Goal: Information Seeking & Learning: Learn about a topic

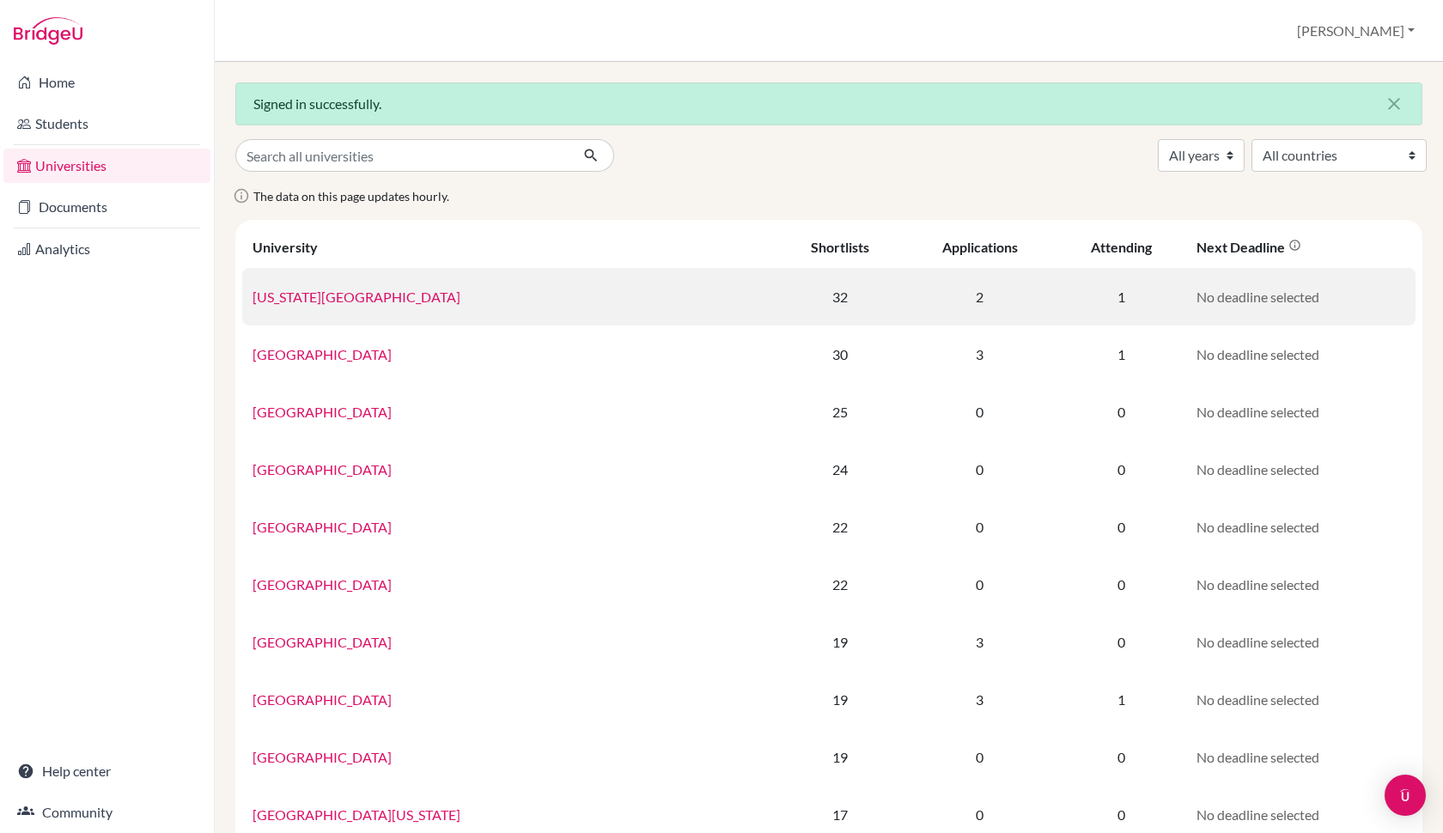
click at [307, 297] on link "[US_STATE][GEOGRAPHIC_DATA]" at bounding box center [357, 297] width 208 height 16
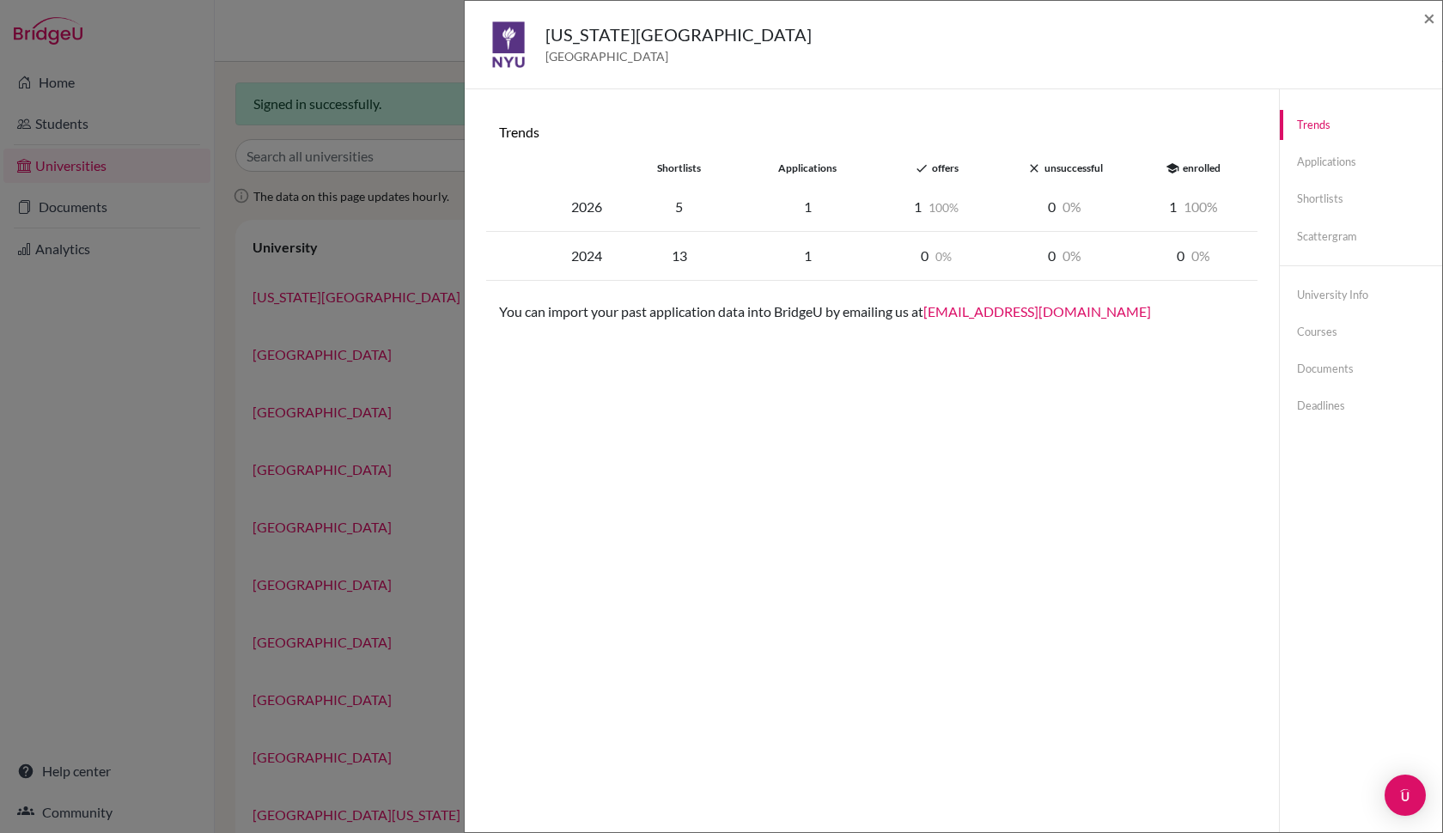
click at [92, 351] on div "New York University United States of America × Trends shortlists applications d…" at bounding box center [721, 416] width 1443 height 833
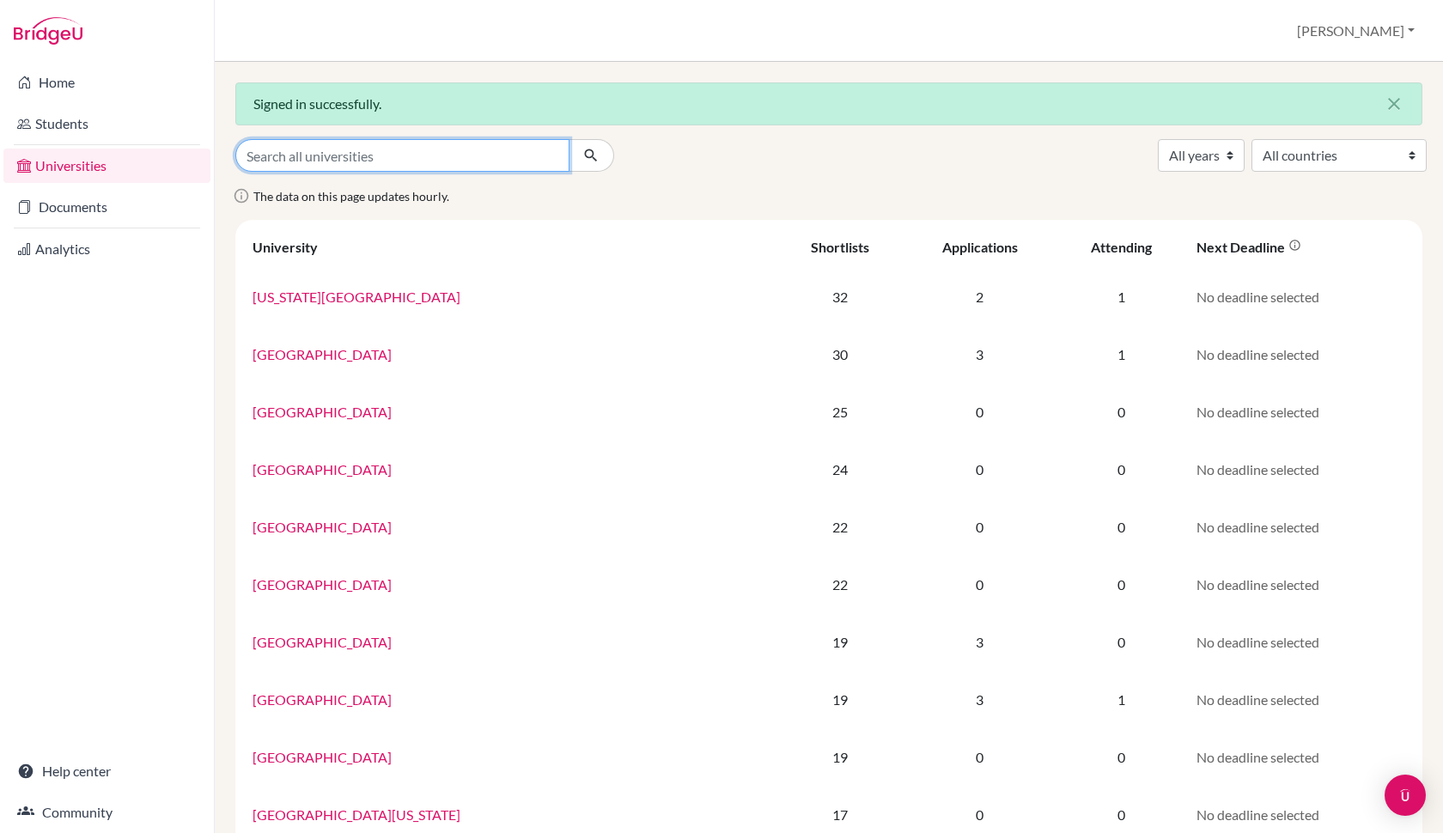
click at [536, 156] on input "Search all universities" at bounding box center [402, 155] width 334 height 33
type input "UK"
click at [591, 155] on button "submit" at bounding box center [592, 155] width 46 height 33
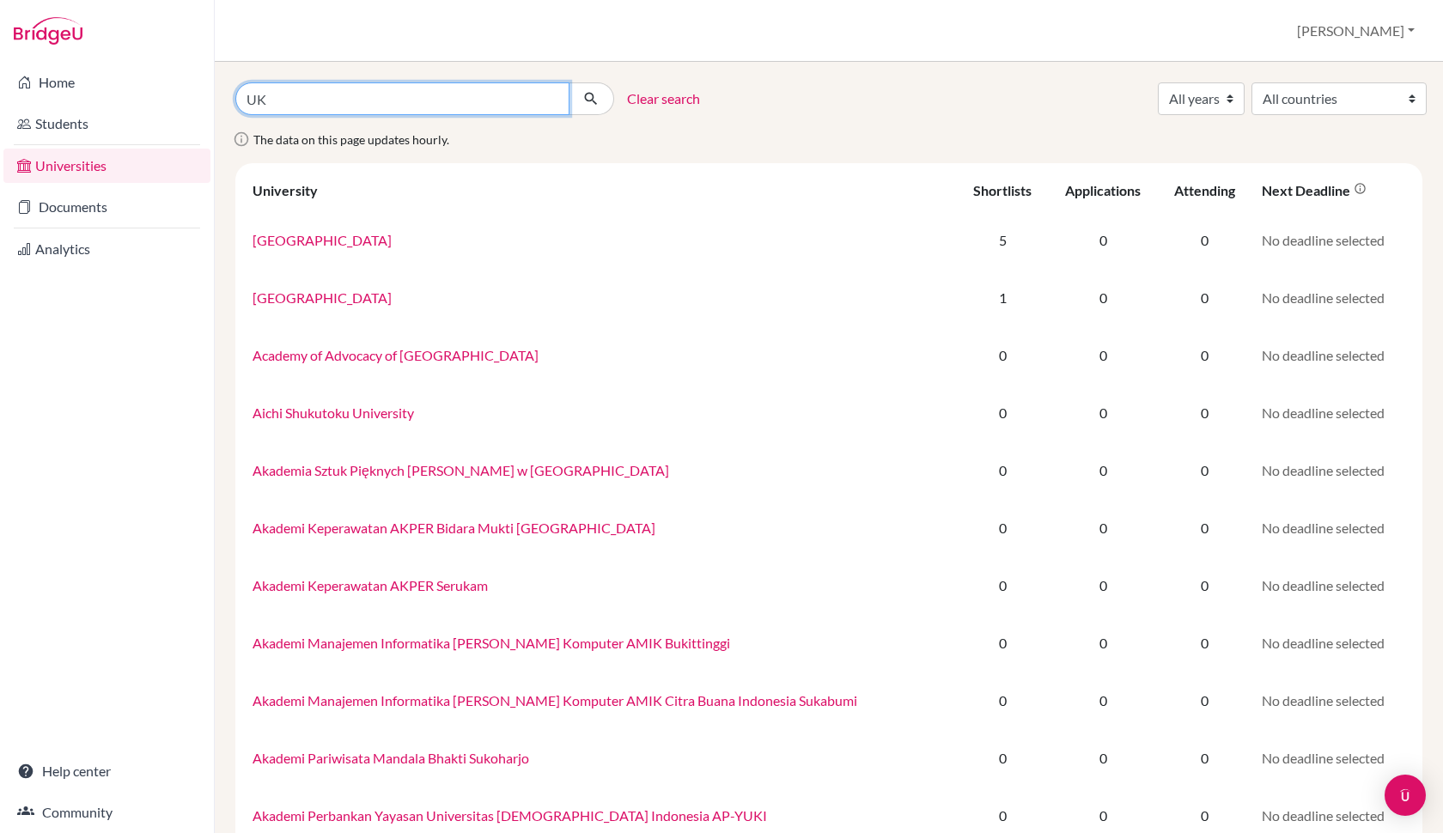
click at [339, 101] on input "UK" at bounding box center [402, 98] width 334 height 33
type input "U"
type input "The [GEOGRAPHIC_DATA]"
click at [591, 99] on button "submit" at bounding box center [592, 98] width 46 height 33
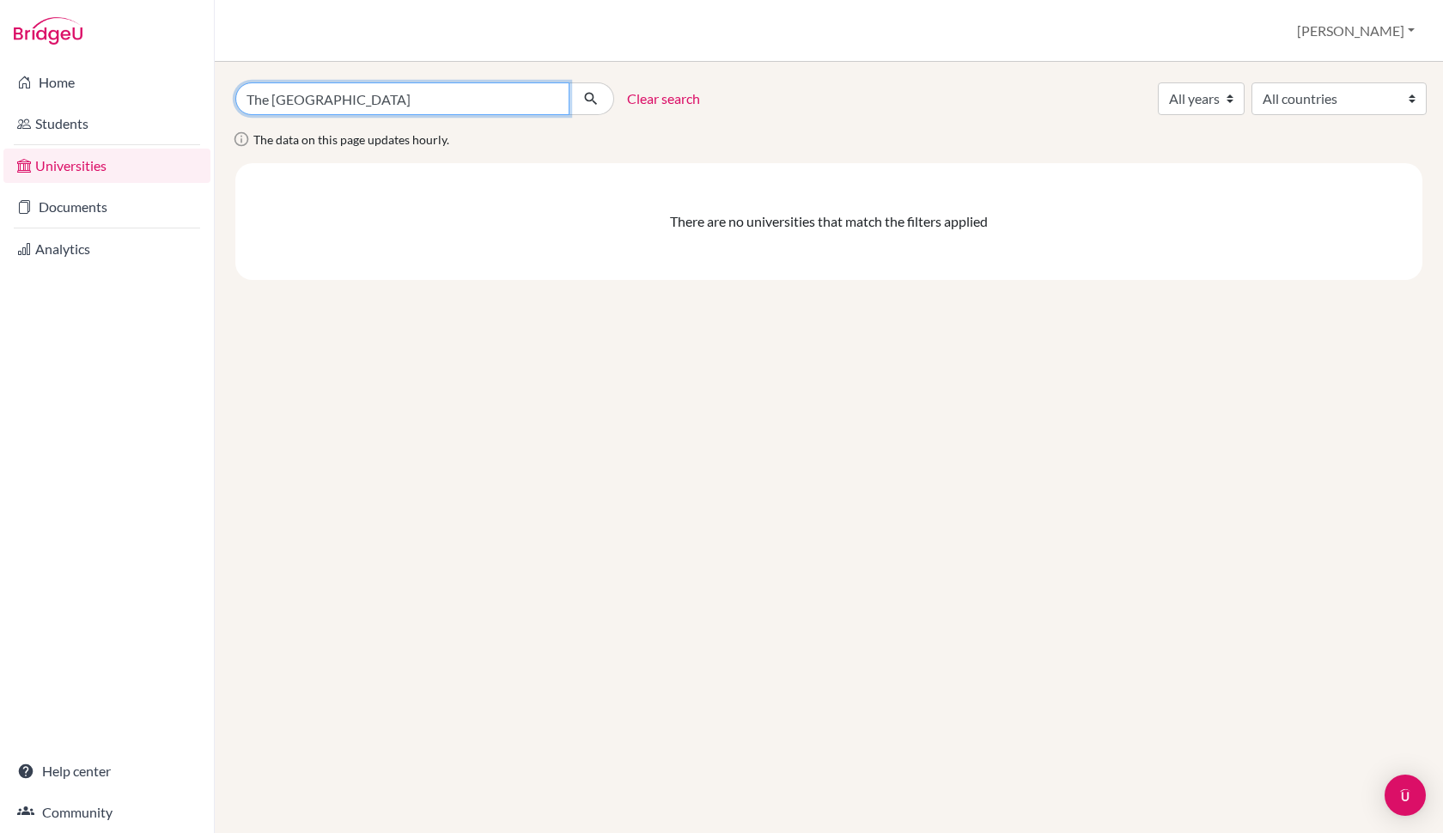
click at [407, 94] on input "The [GEOGRAPHIC_DATA]" at bounding box center [402, 98] width 334 height 33
type input "T"
type input "Oxford"
click at [591, 99] on button "submit" at bounding box center [592, 98] width 46 height 33
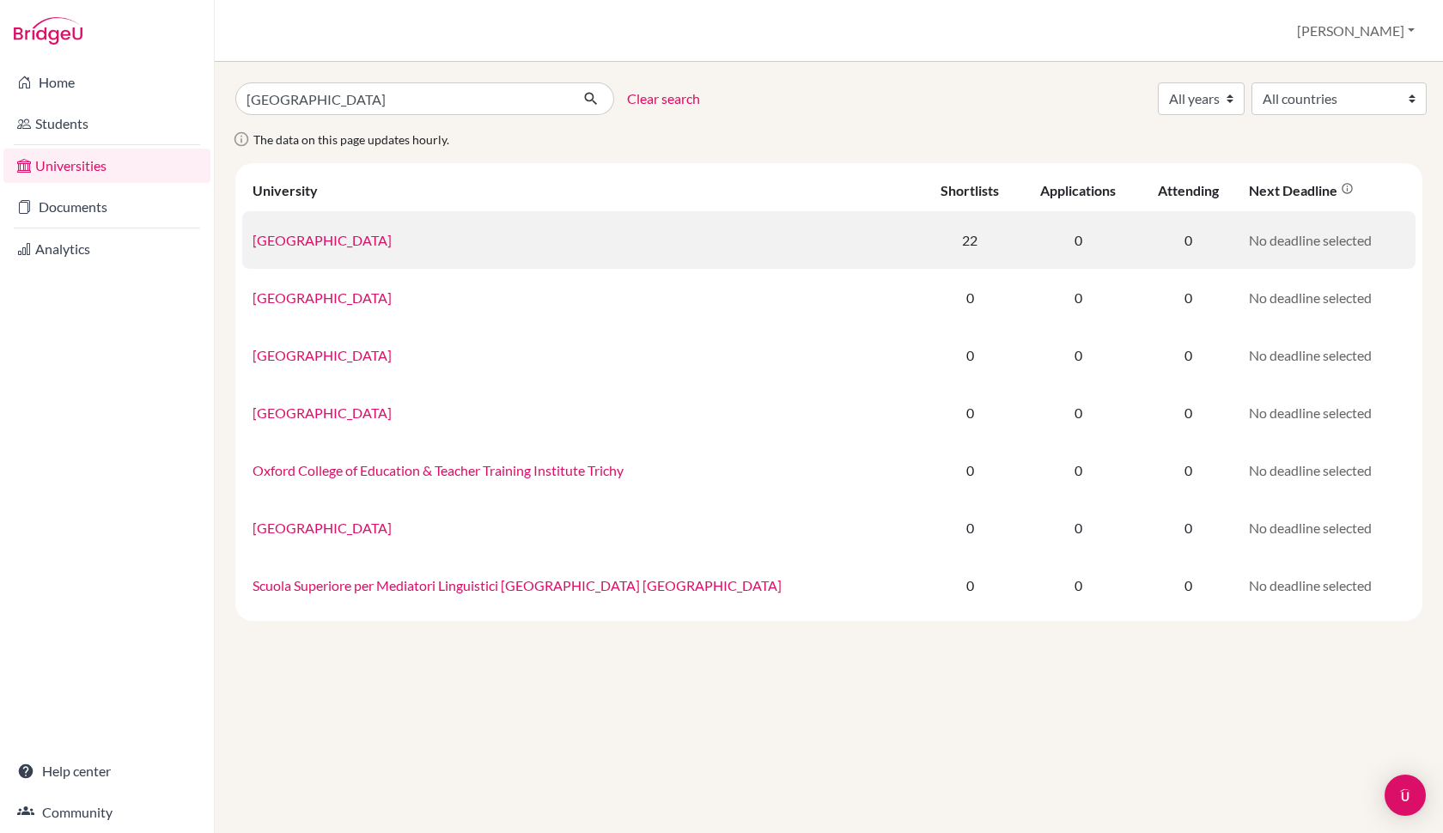
click at [312, 243] on link "University of Oxford" at bounding box center [322, 240] width 139 height 16
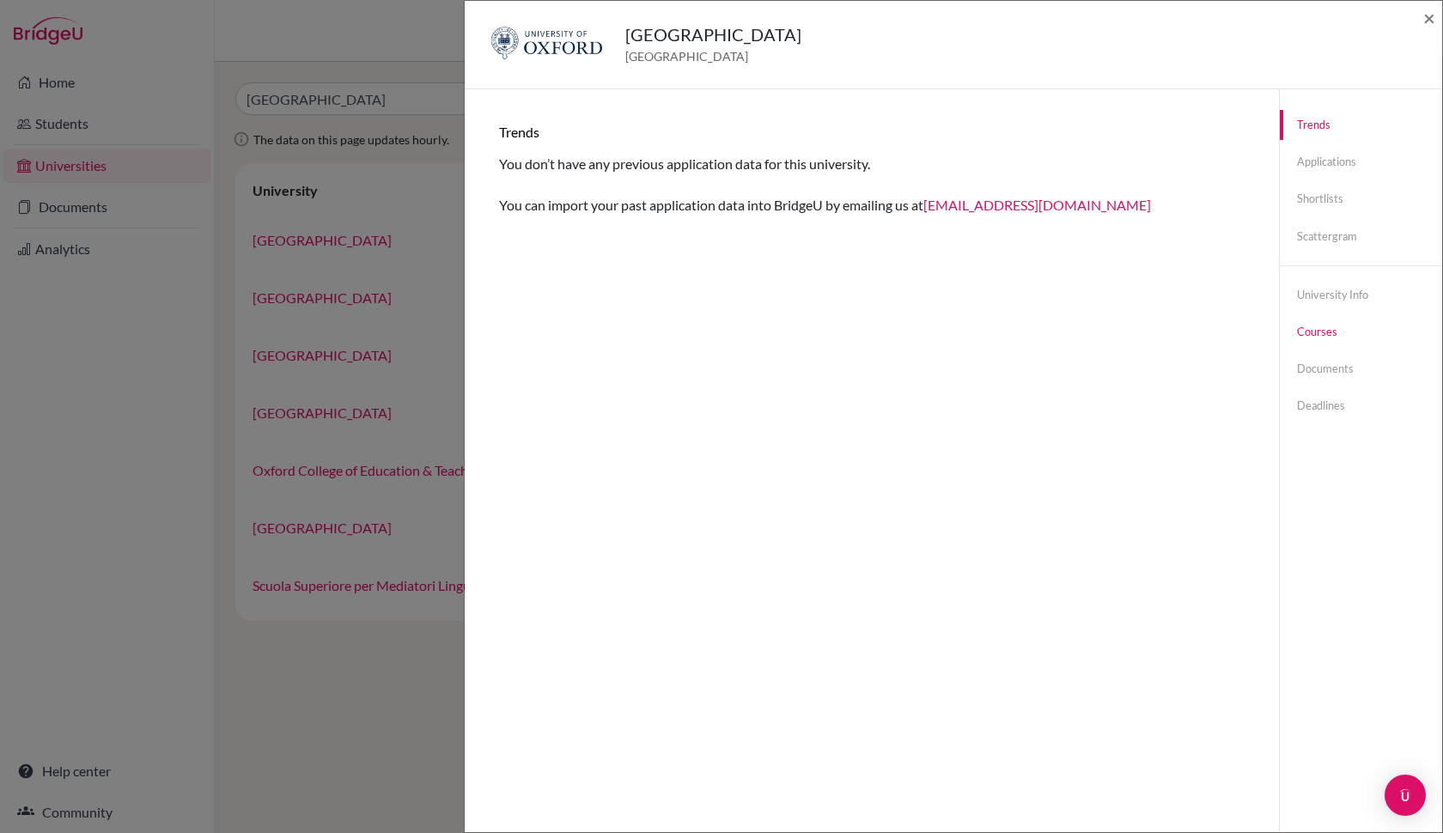
click at [1326, 332] on link "Courses" at bounding box center [1361, 332] width 162 height 30
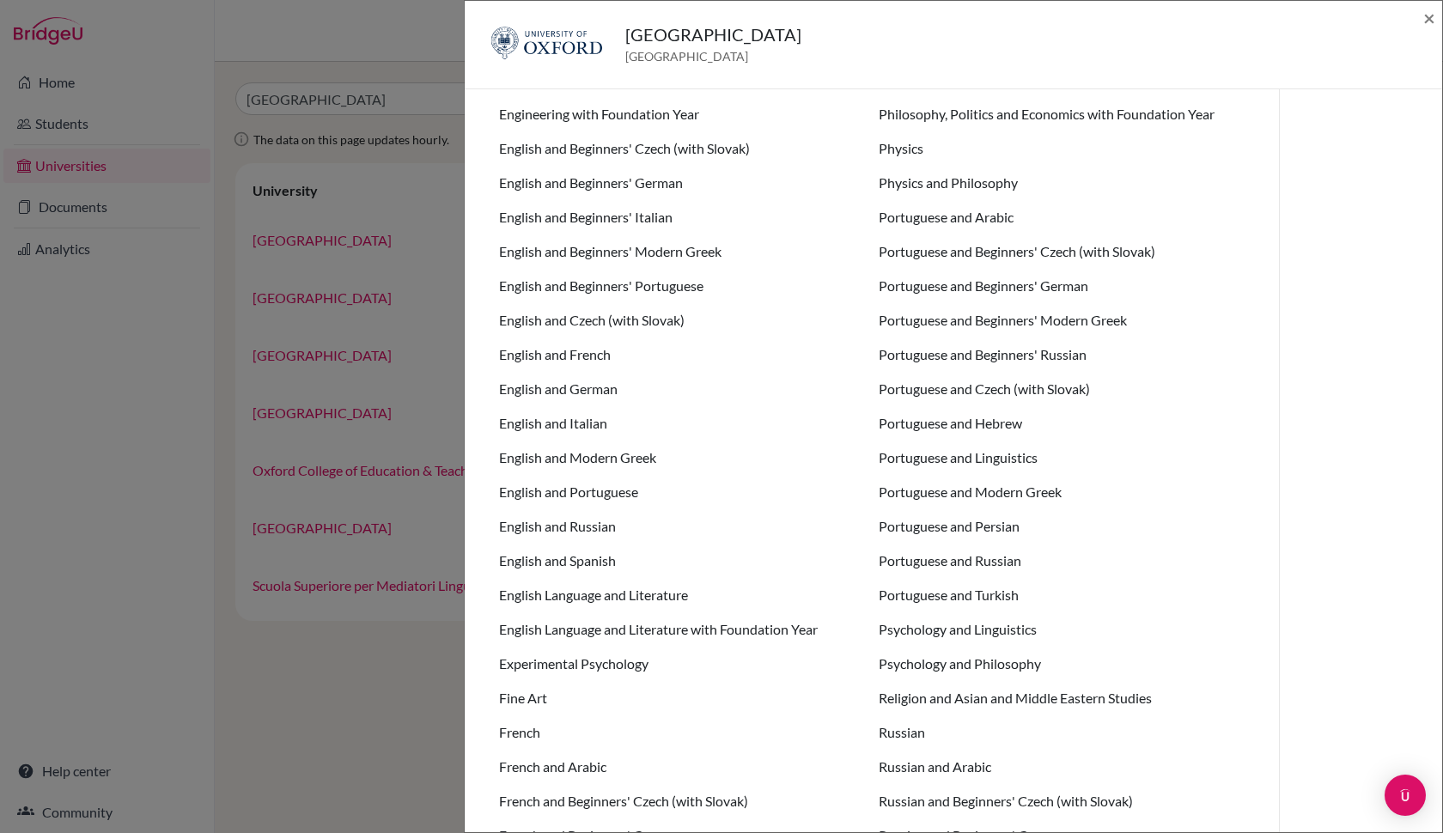
scroll to position [3177, 0]
drag, startPoint x: 820, startPoint y: 631, endPoint x: 489, endPoint y: 627, distance: 331.6
copy li "English Language and Literature with Foundation Year"
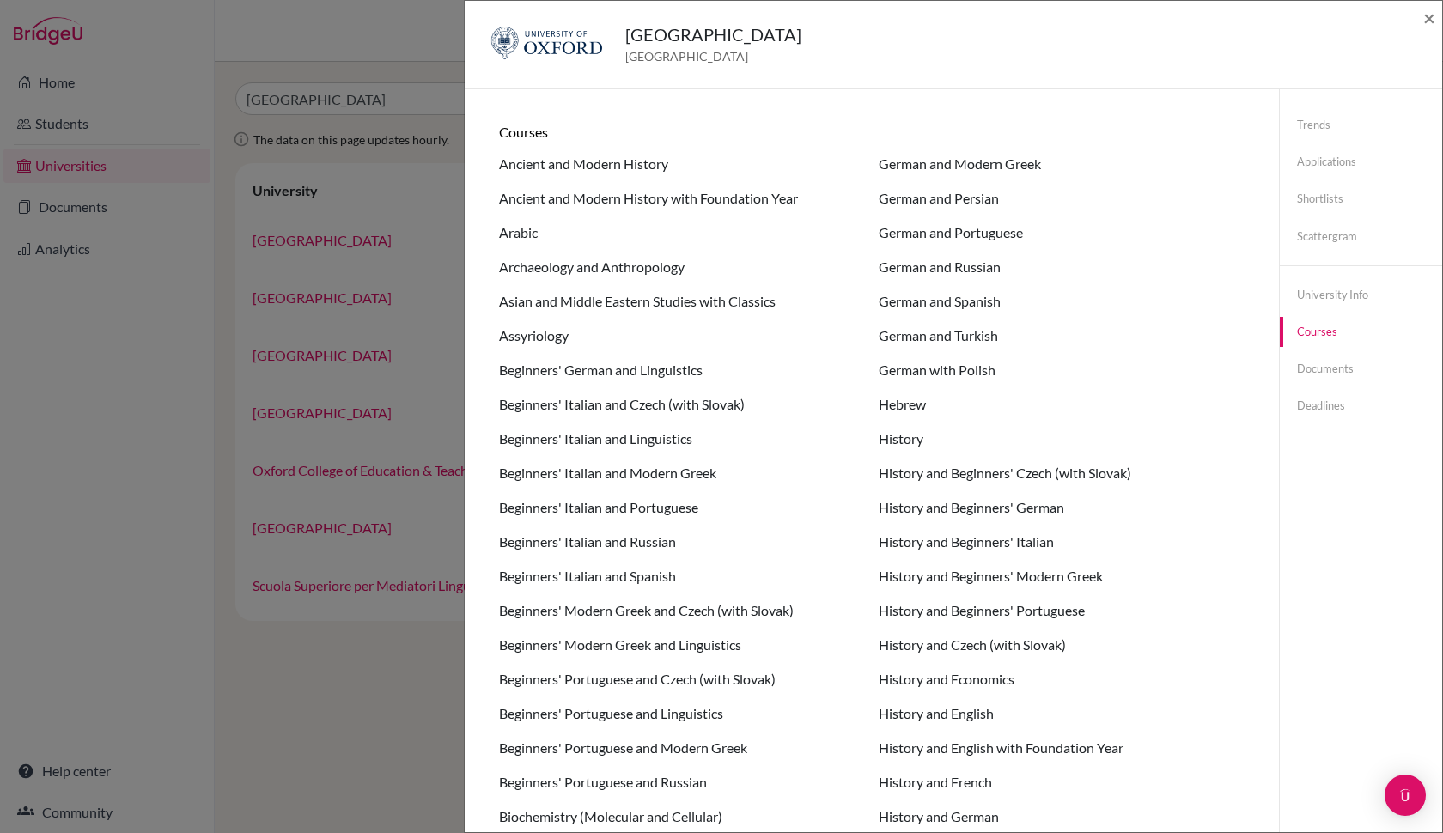
scroll to position [0, 0]
click at [1335, 366] on link "Documents" at bounding box center [1361, 369] width 162 height 30
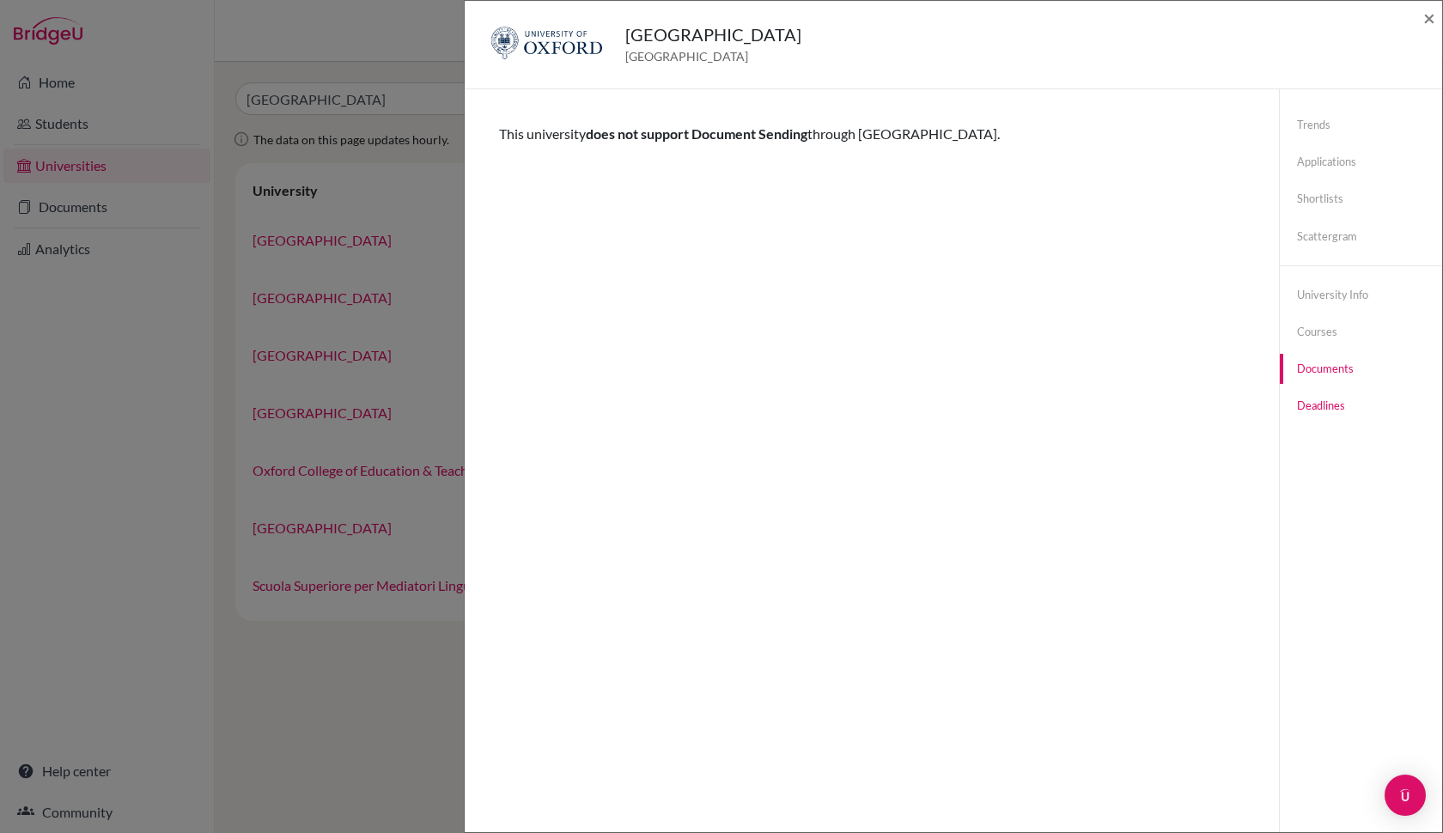
click at [1319, 405] on link "Deadlines" at bounding box center [1361, 406] width 162 height 30
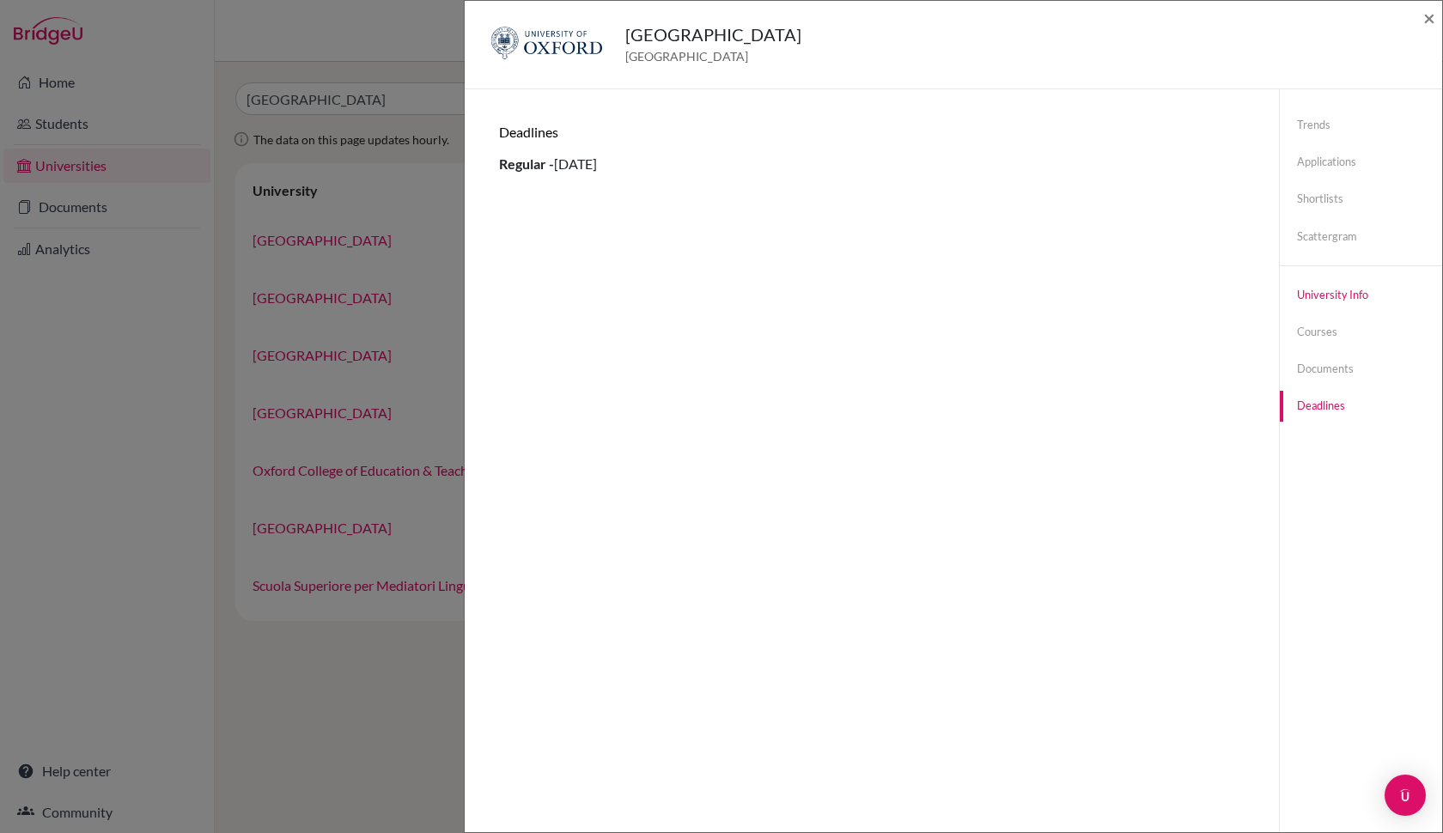
click at [1315, 294] on link "University info" at bounding box center [1361, 295] width 162 height 30
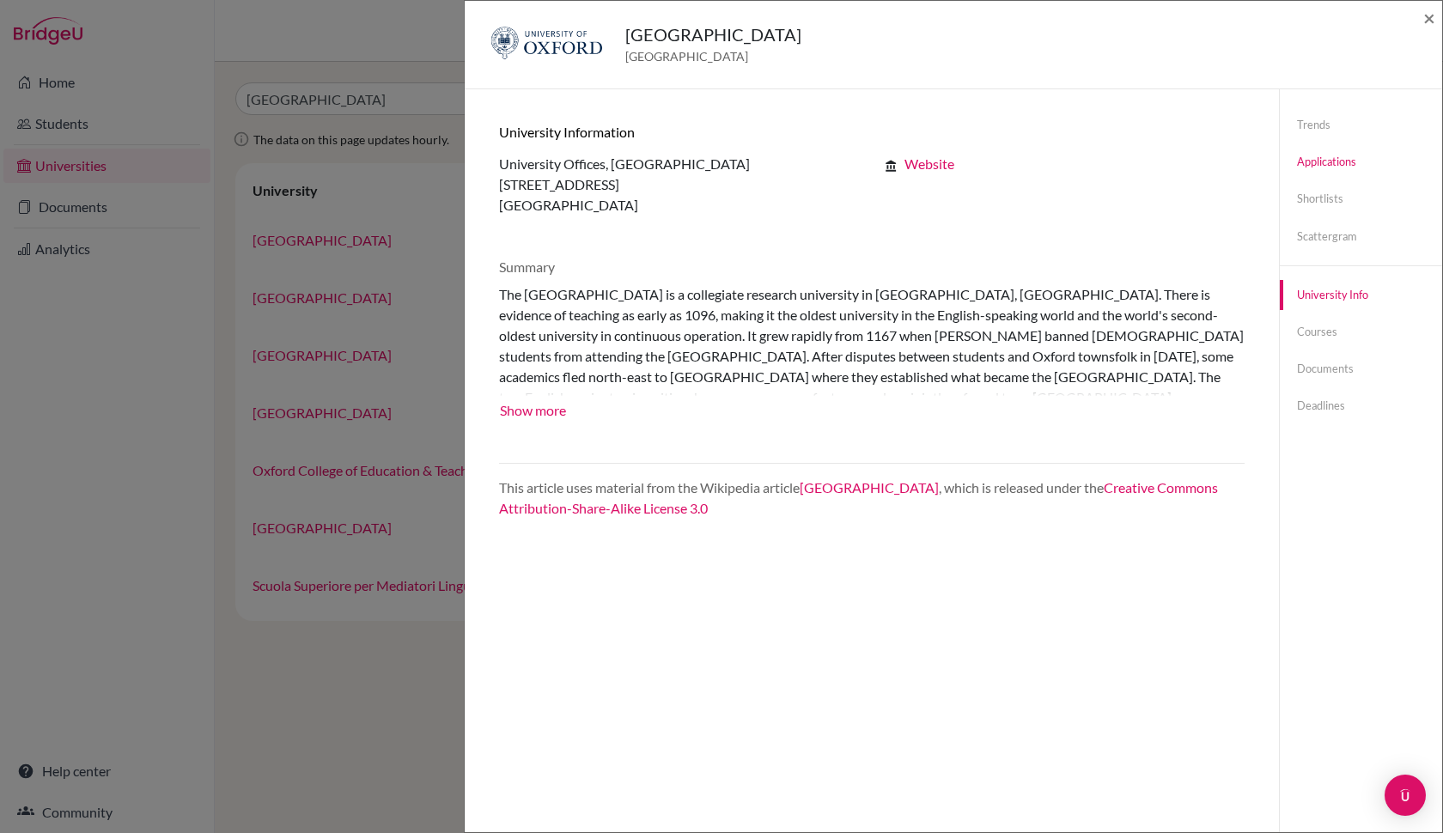
click at [1336, 165] on link "Applications" at bounding box center [1361, 162] width 162 height 30
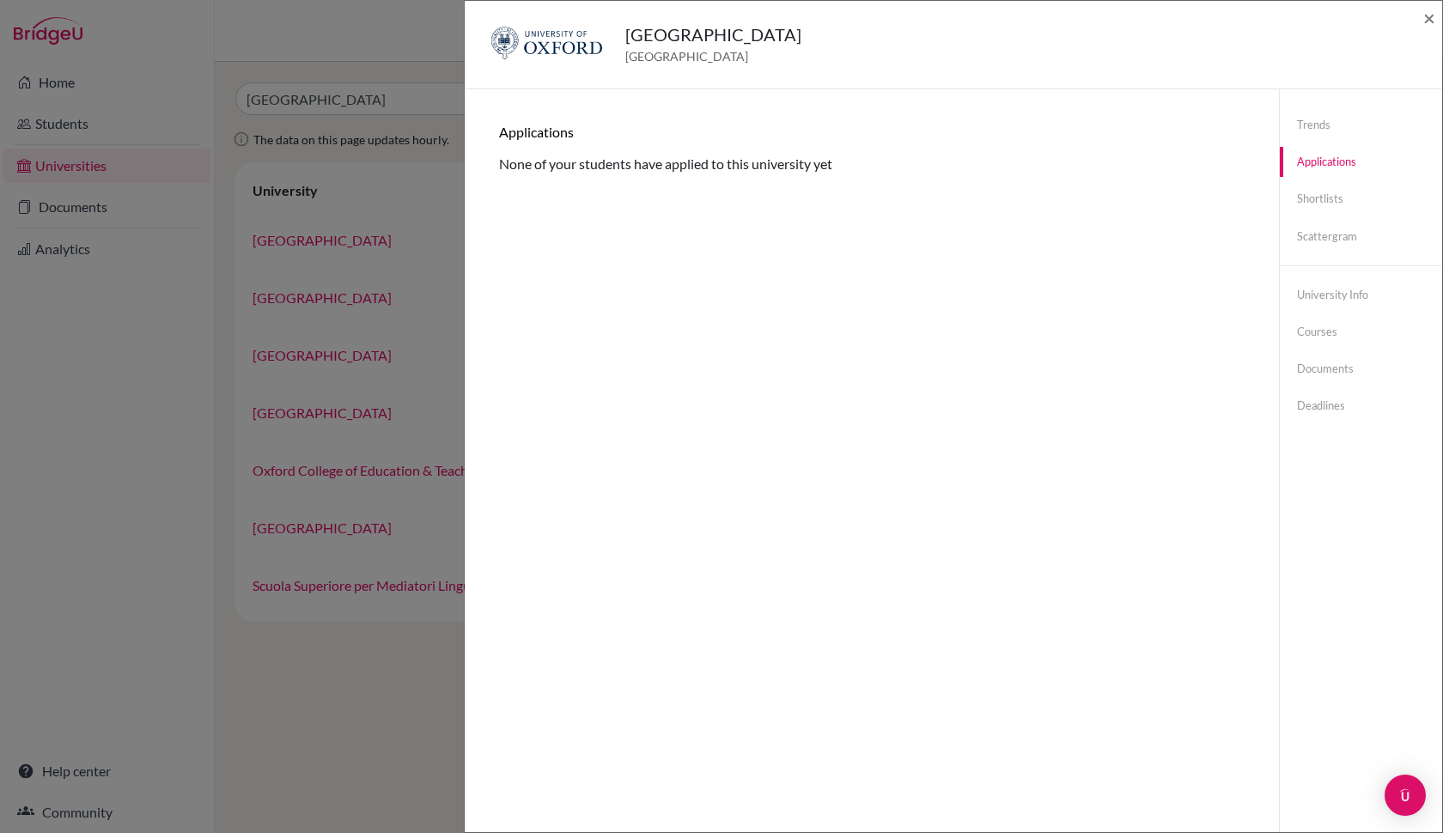
click at [142, 409] on div "University of Oxford United Kingdom × Trends You don’t have any previous applic…" at bounding box center [721, 416] width 1443 height 833
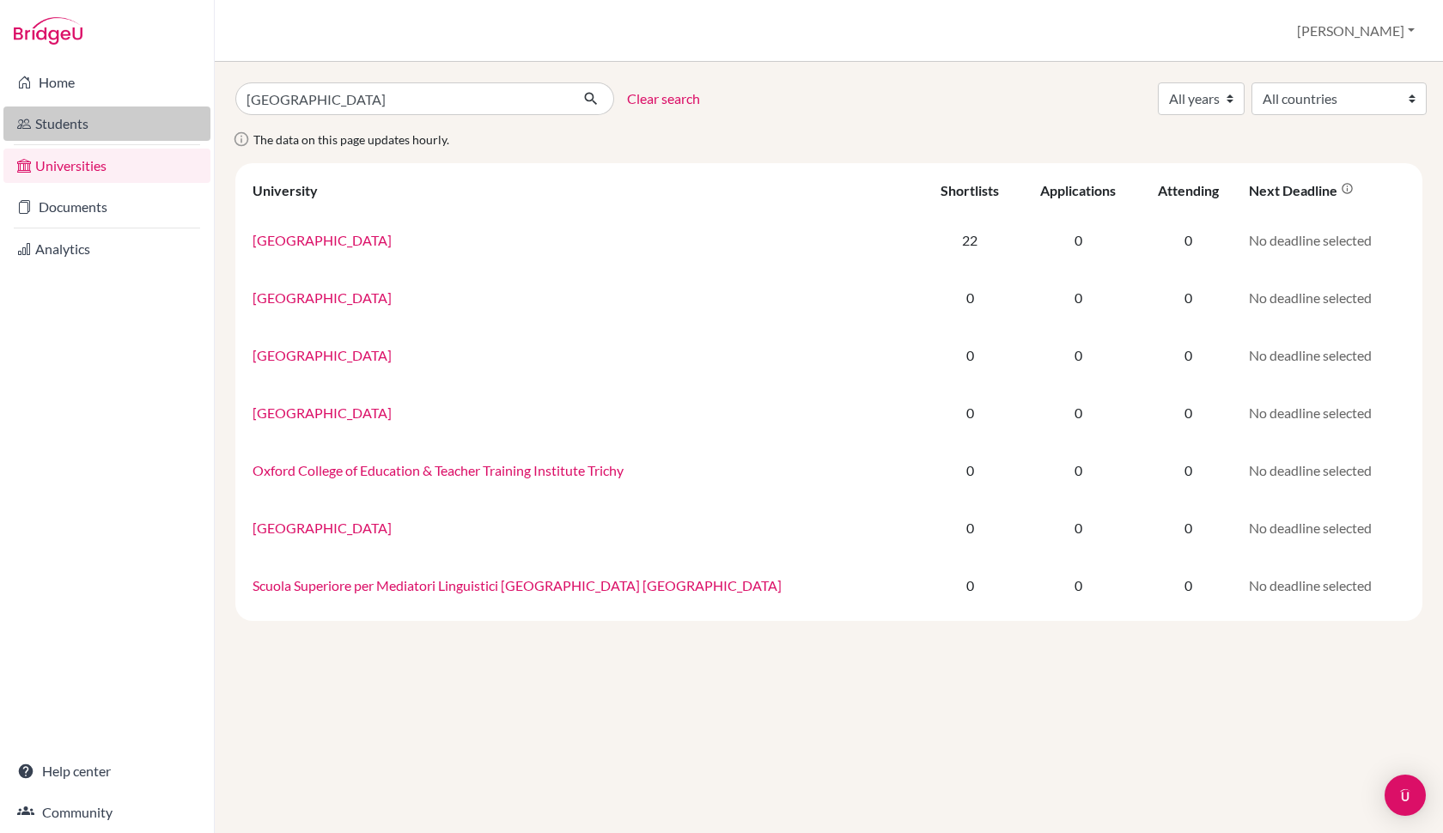
click at [70, 125] on link "Students" at bounding box center [106, 124] width 207 height 34
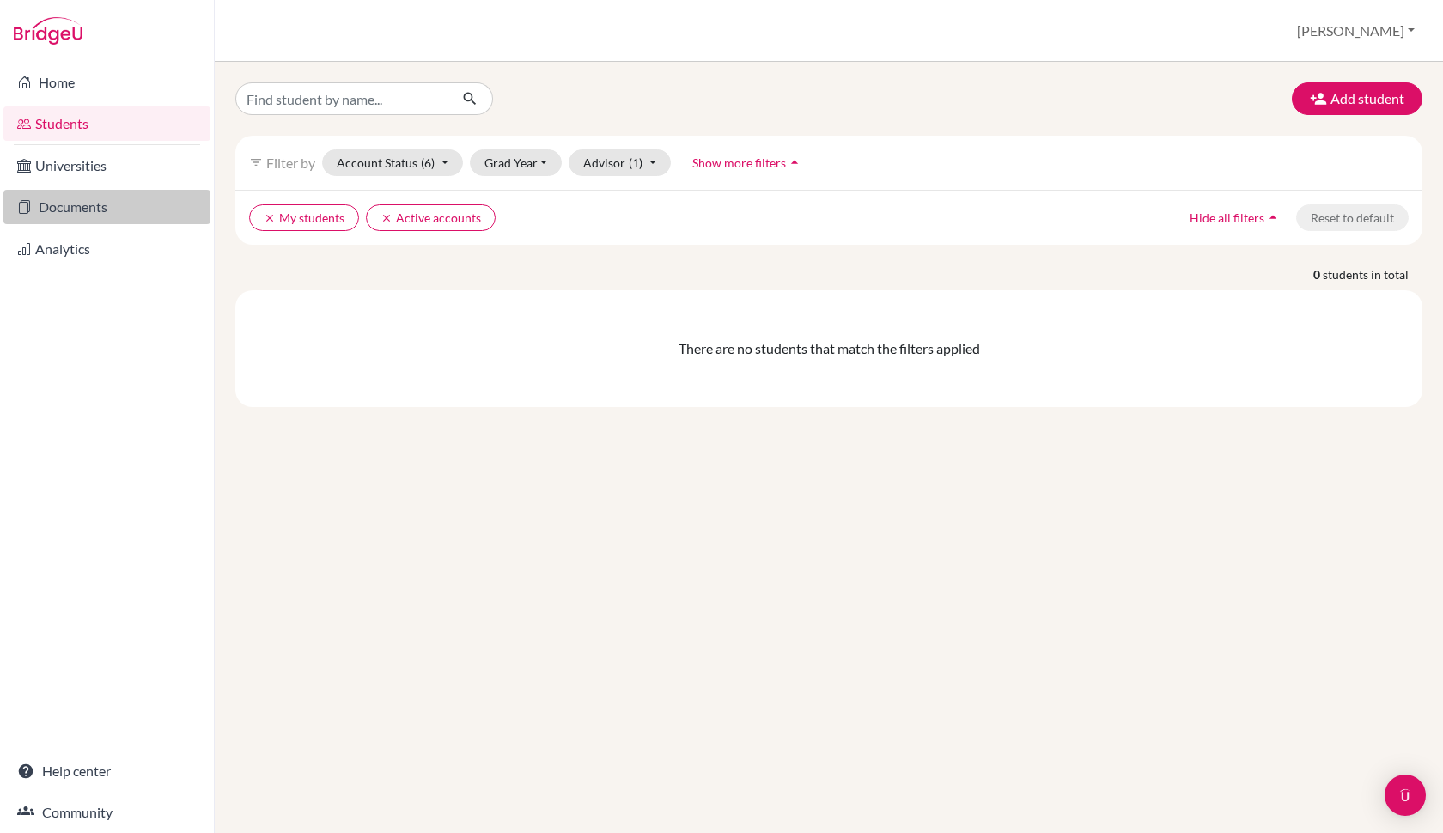
click at [94, 210] on link "Documents" at bounding box center [106, 207] width 207 height 34
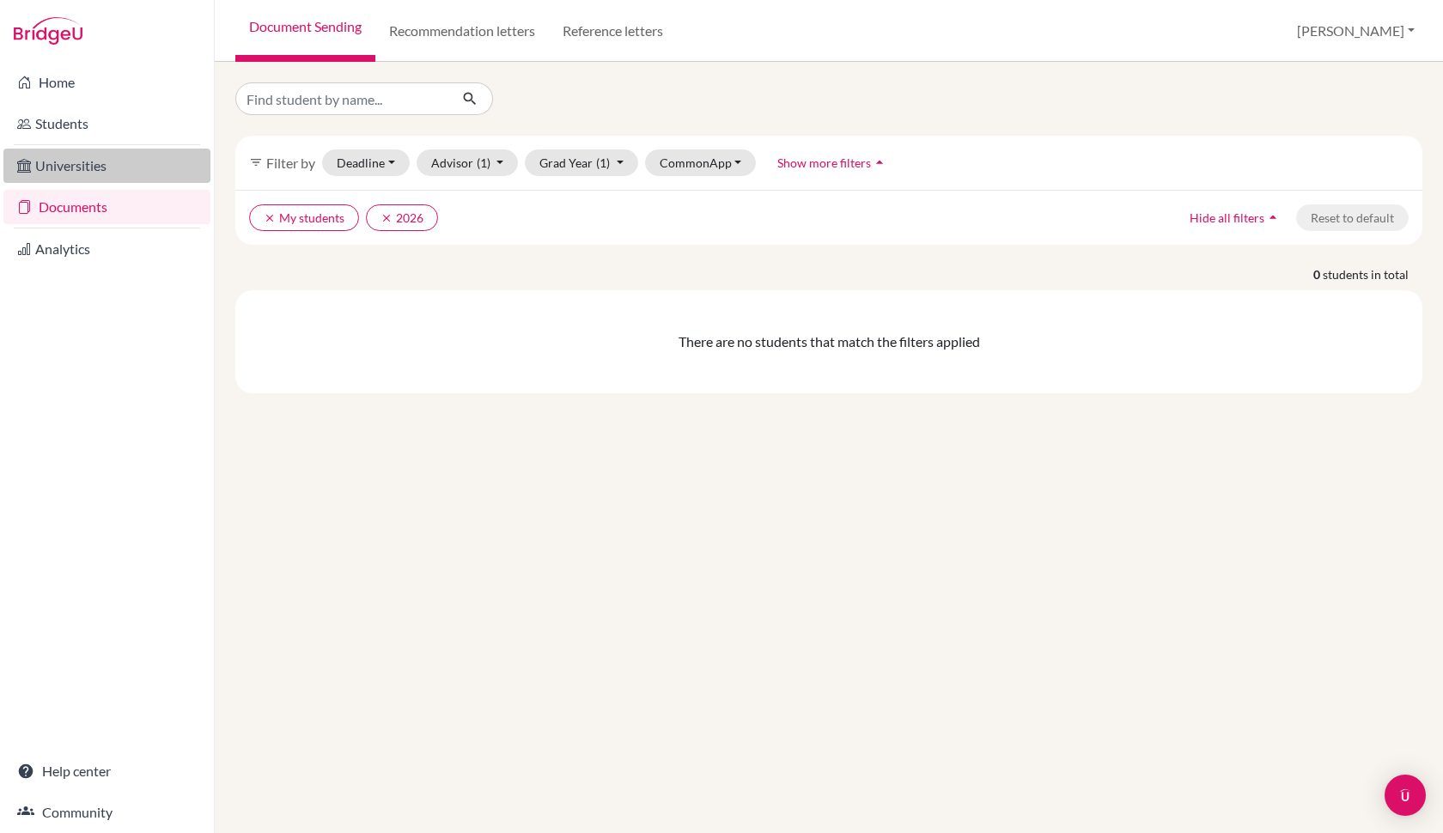
click at [87, 167] on link "Universities" at bounding box center [106, 166] width 207 height 34
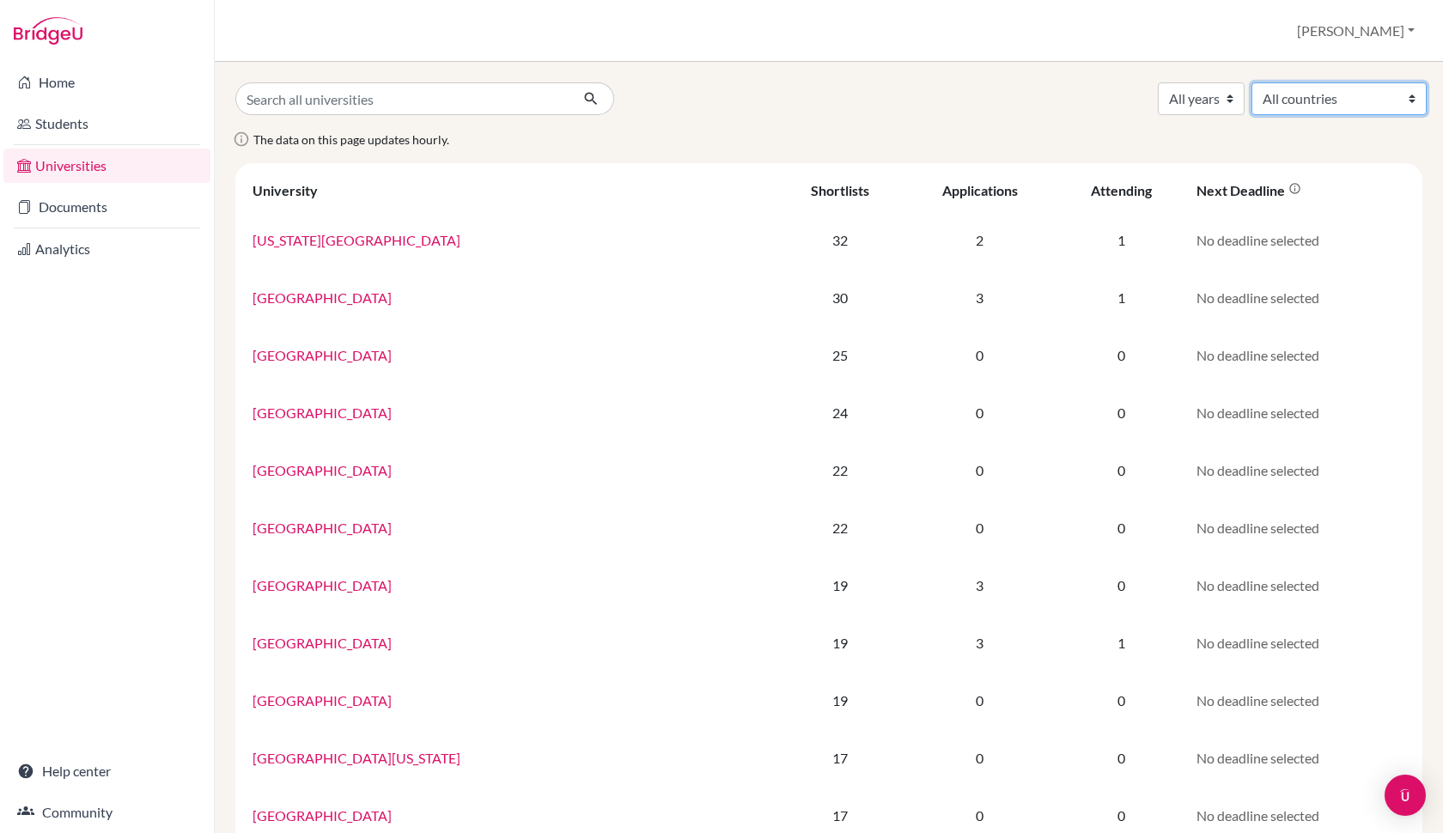
select select "78"
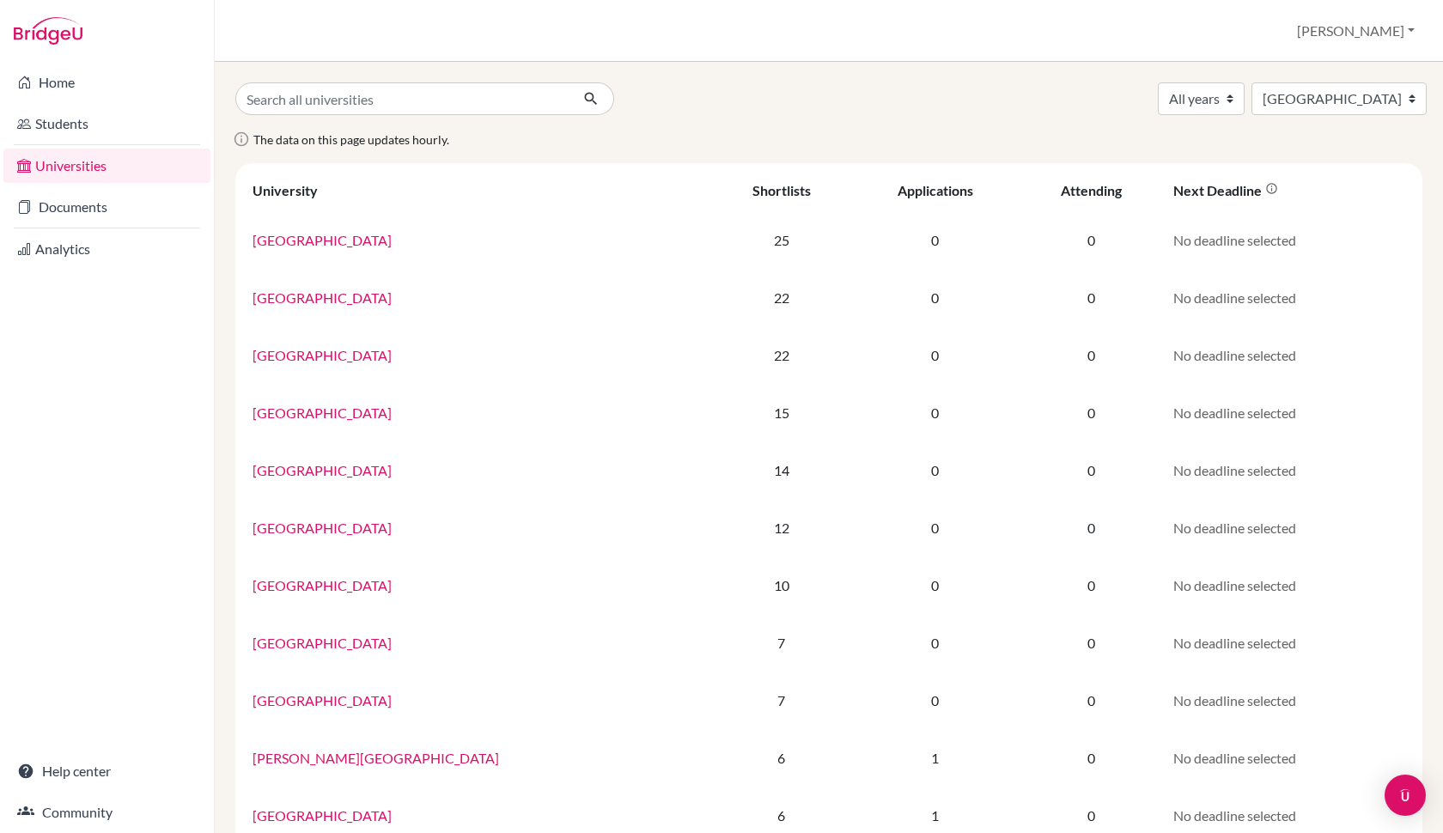
select select "78"
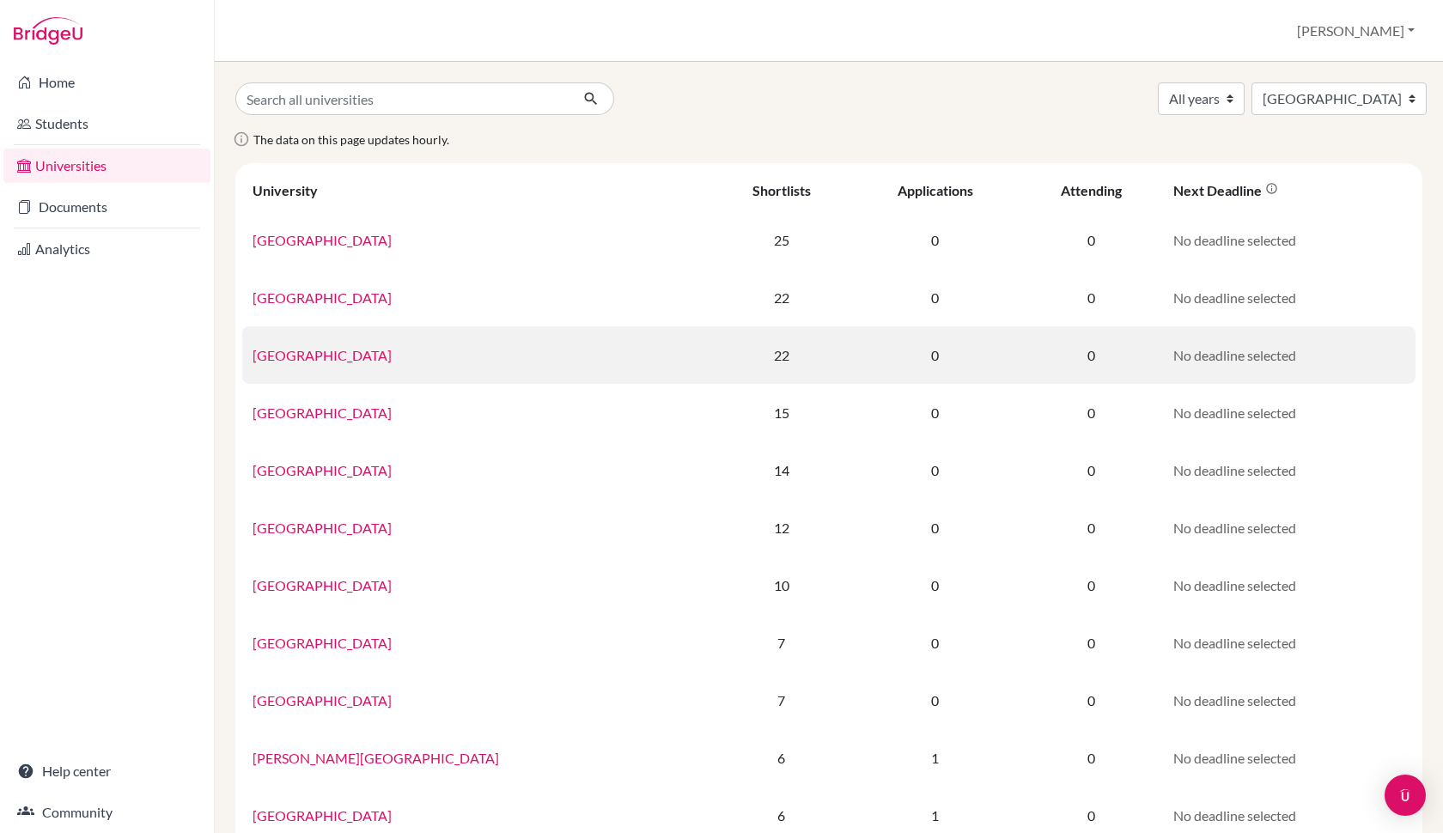
click at [356, 353] on link "[GEOGRAPHIC_DATA]" at bounding box center [322, 355] width 139 height 16
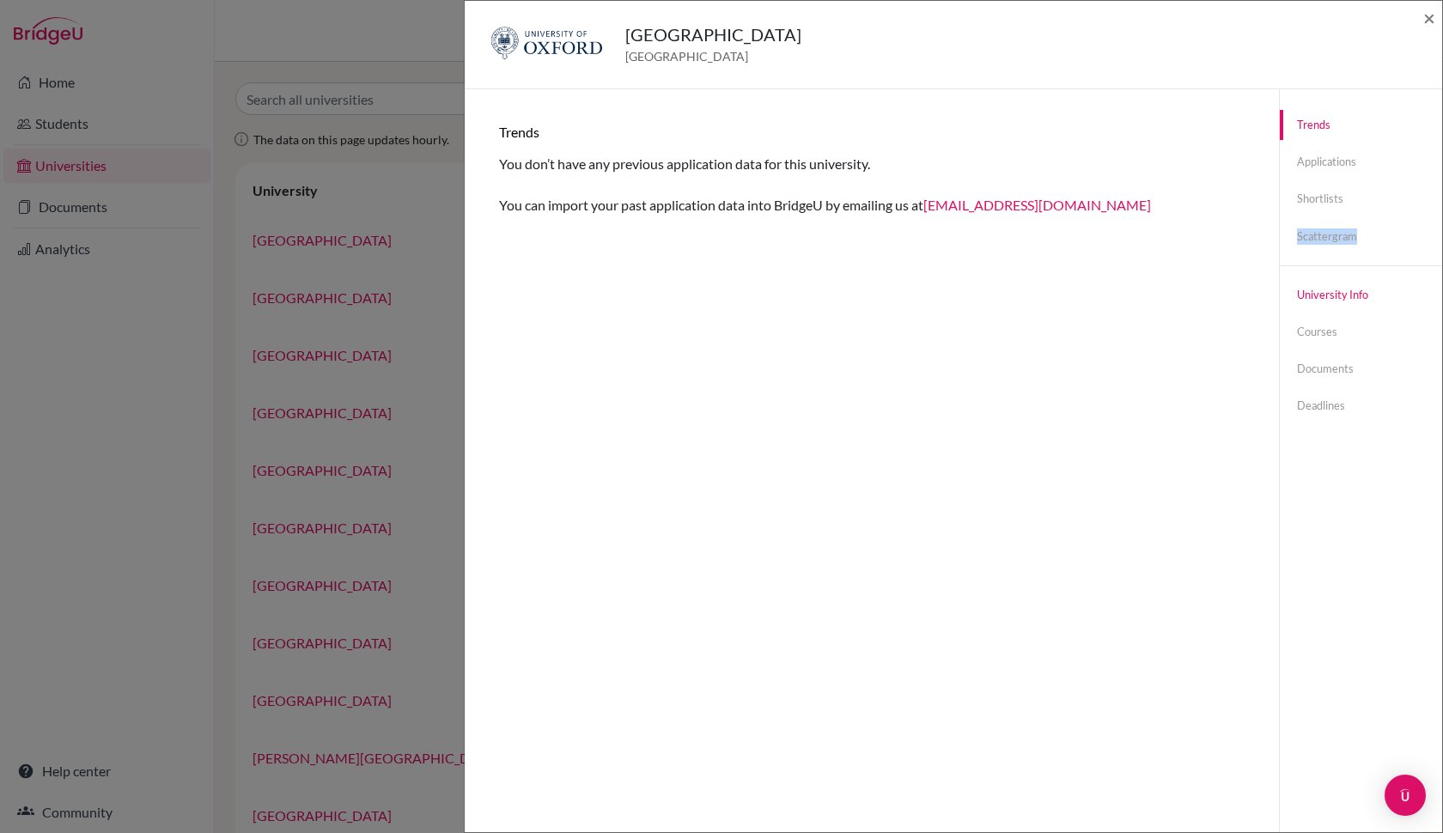
click at [1336, 298] on link "University info" at bounding box center [1361, 295] width 162 height 30
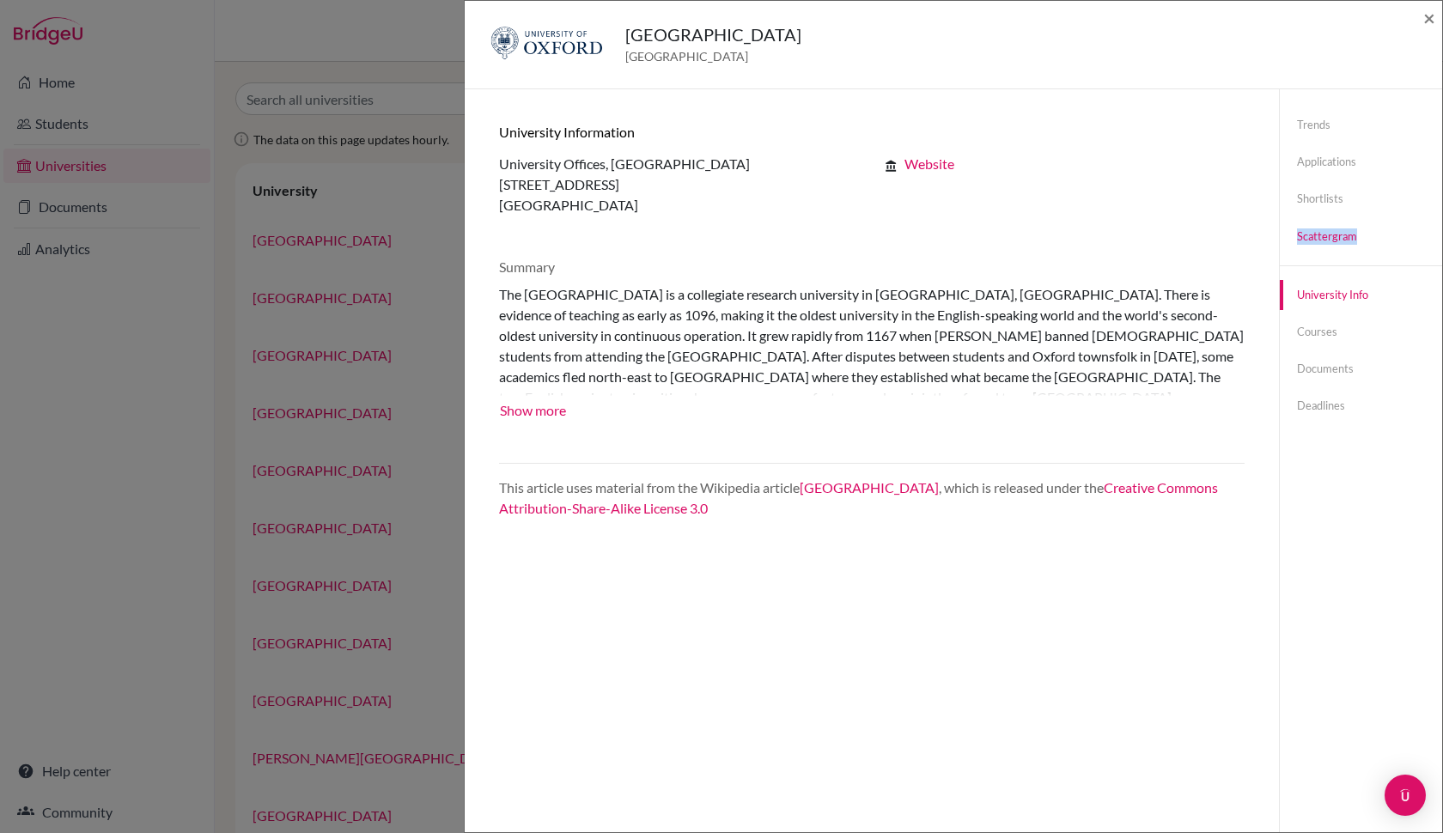
click at [1327, 234] on link "Scattergram" at bounding box center [1361, 237] width 162 height 30
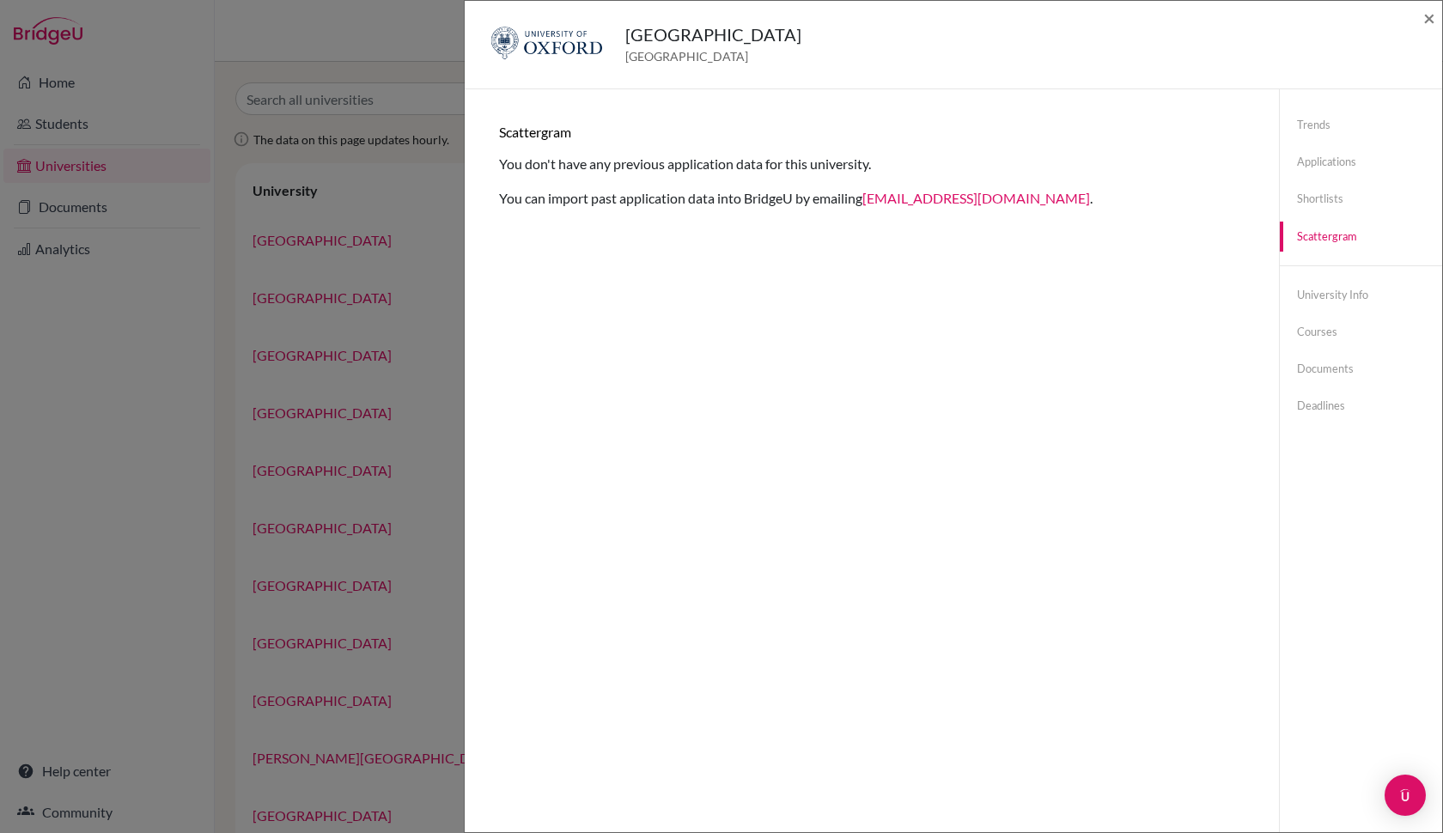
click at [94, 441] on div "University of Oxford United Kingdom × Trends You don’t have any previous applic…" at bounding box center [721, 416] width 1443 height 833
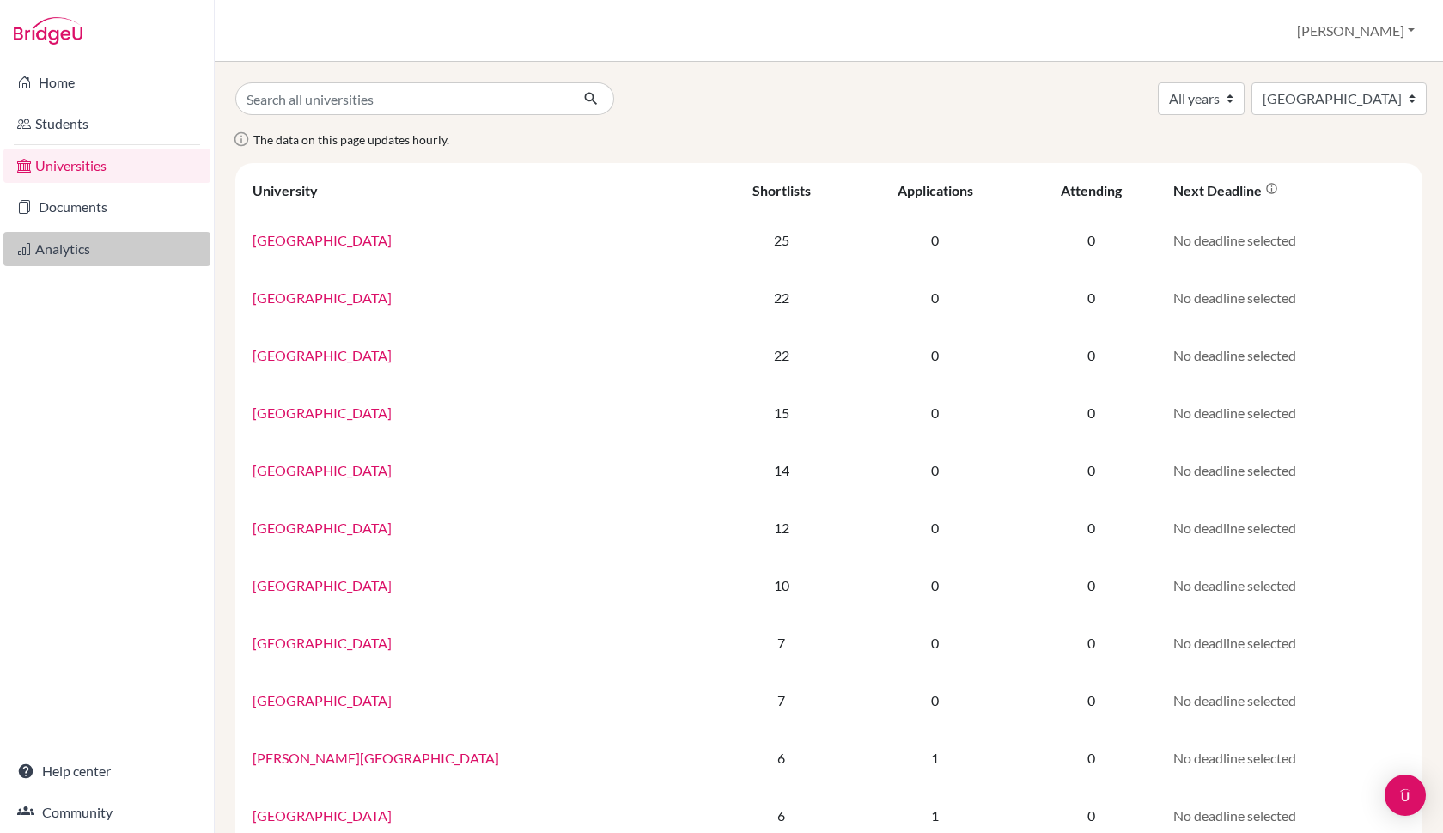
click at [81, 256] on link "Analytics" at bounding box center [106, 249] width 207 height 34
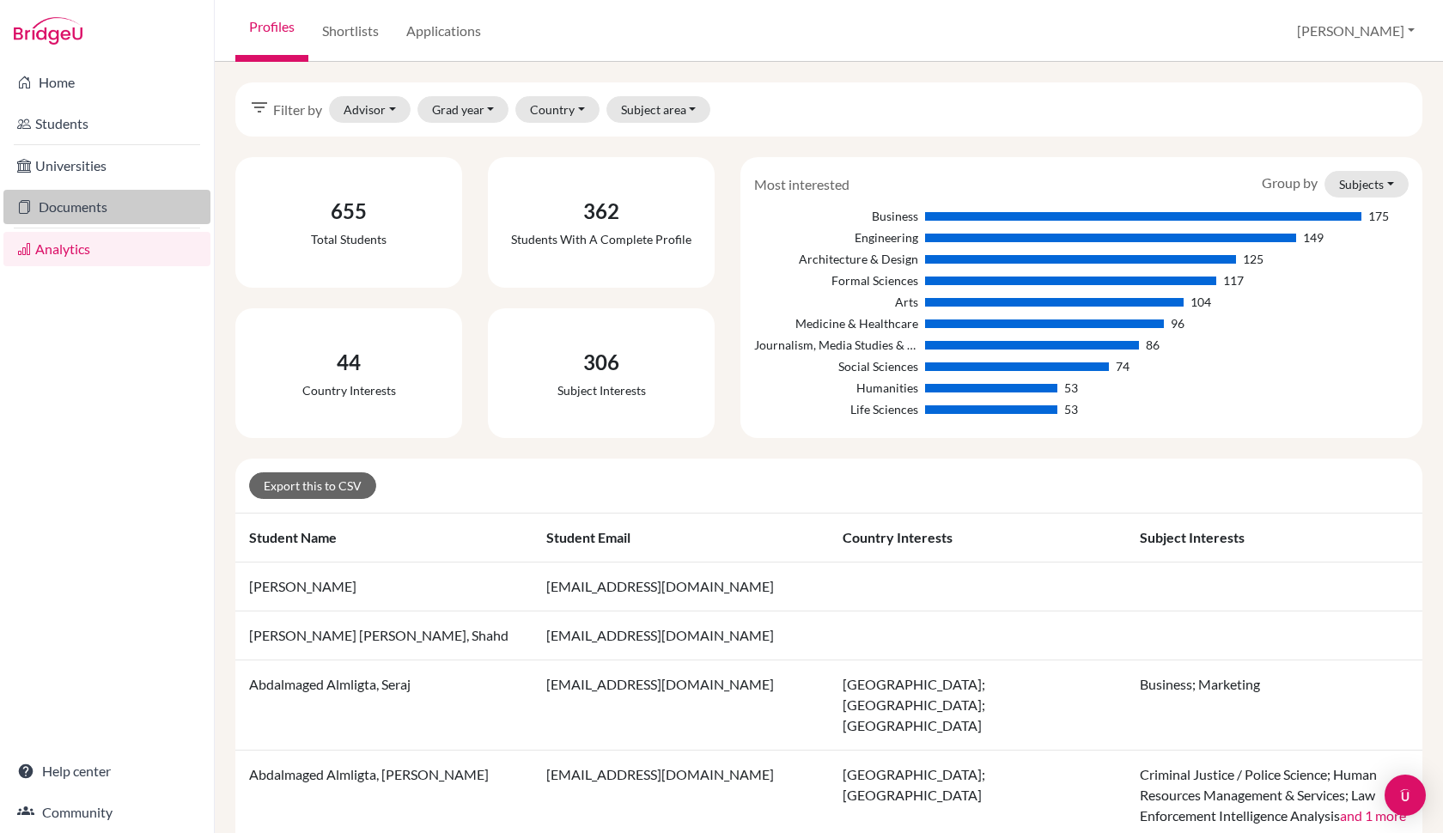
click at [66, 211] on link "Documents" at bounding box center [106, 207] width 207 height 34
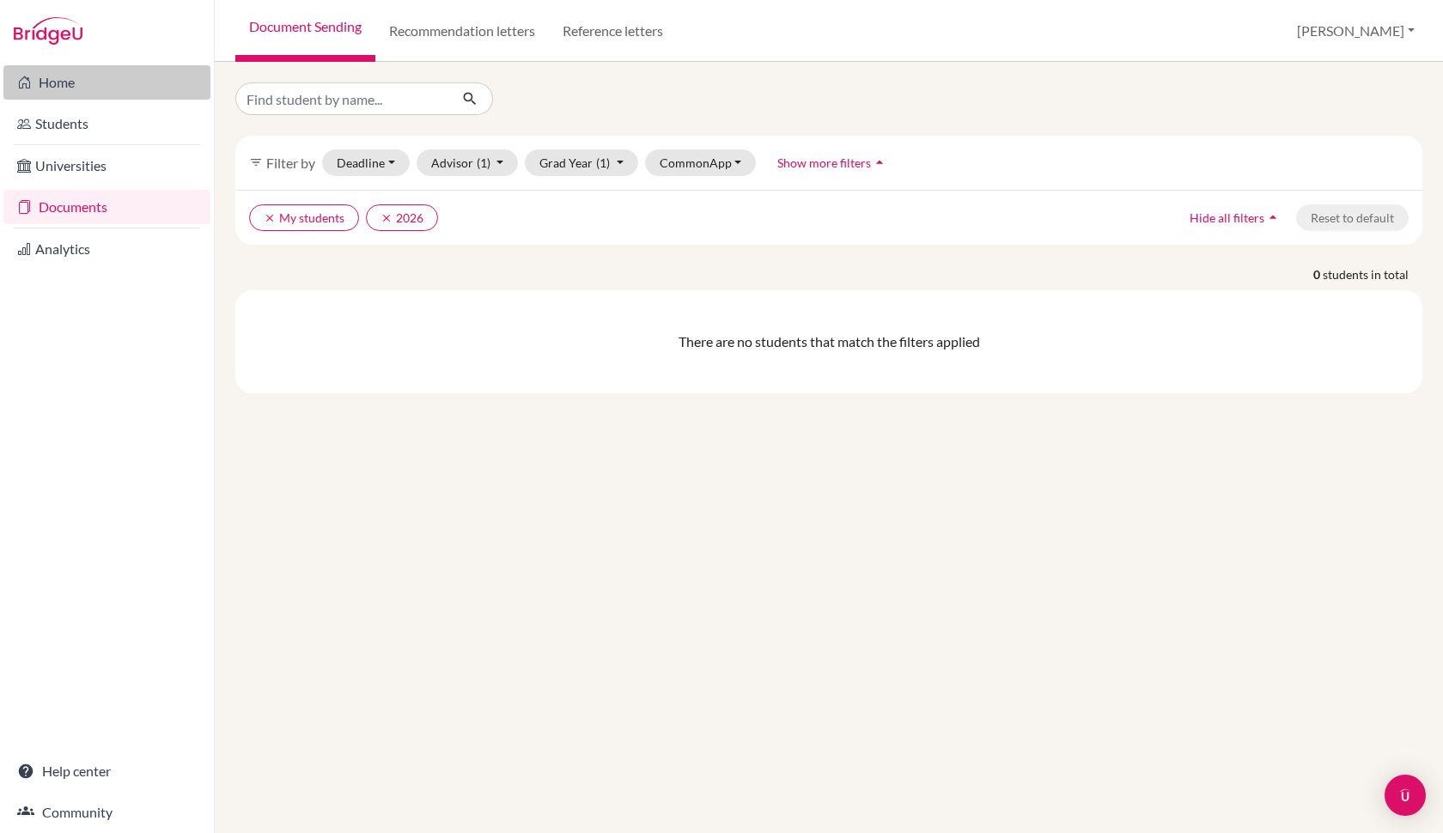
click at [58, 82] on link "Home" at bounding box center [106, 82] width 207 height 34
